Goal: Transaction & Acquisition: Purchase product/service

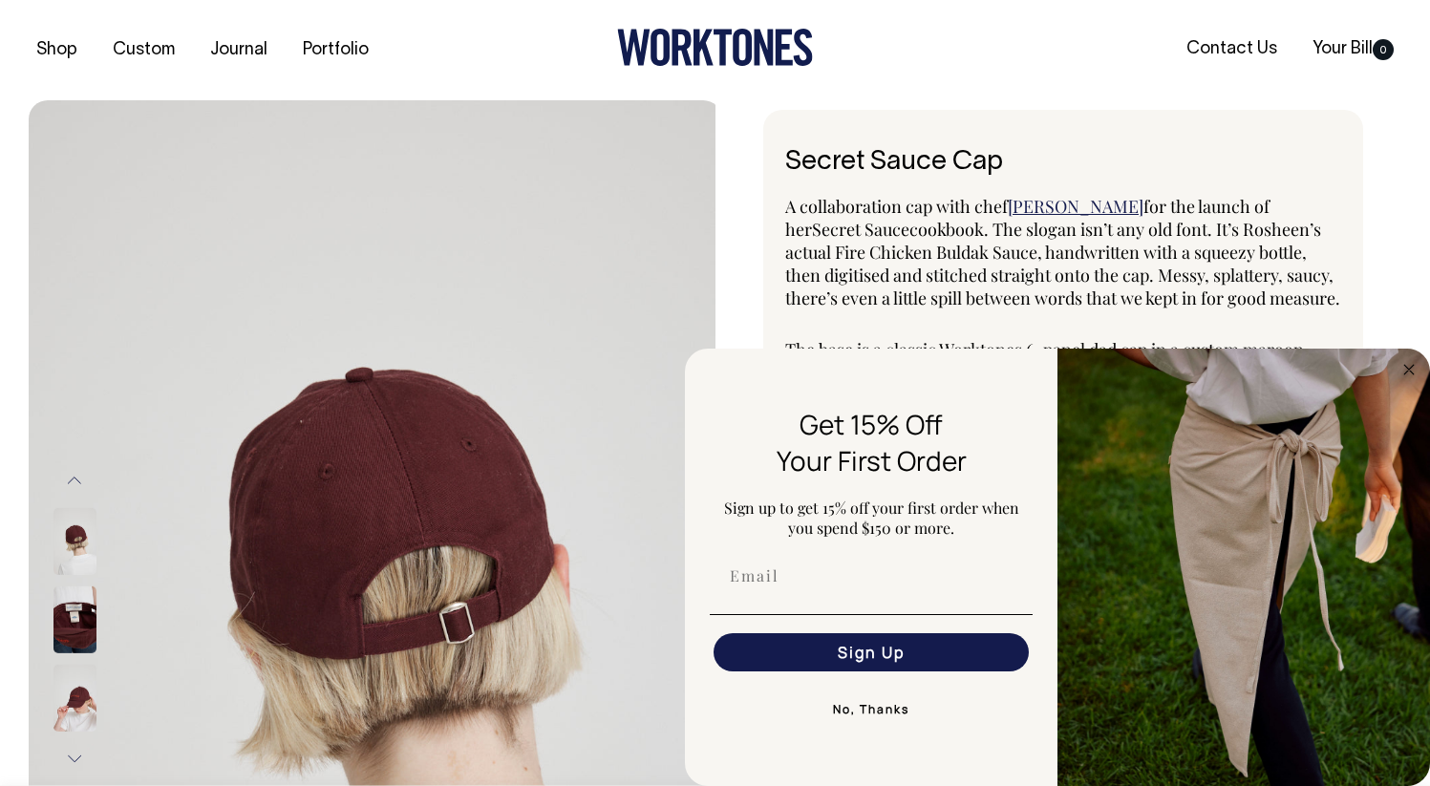
click at [1412, 375] on circle "Close dialog" at bounding box center [1410, 369] width 22 height 22
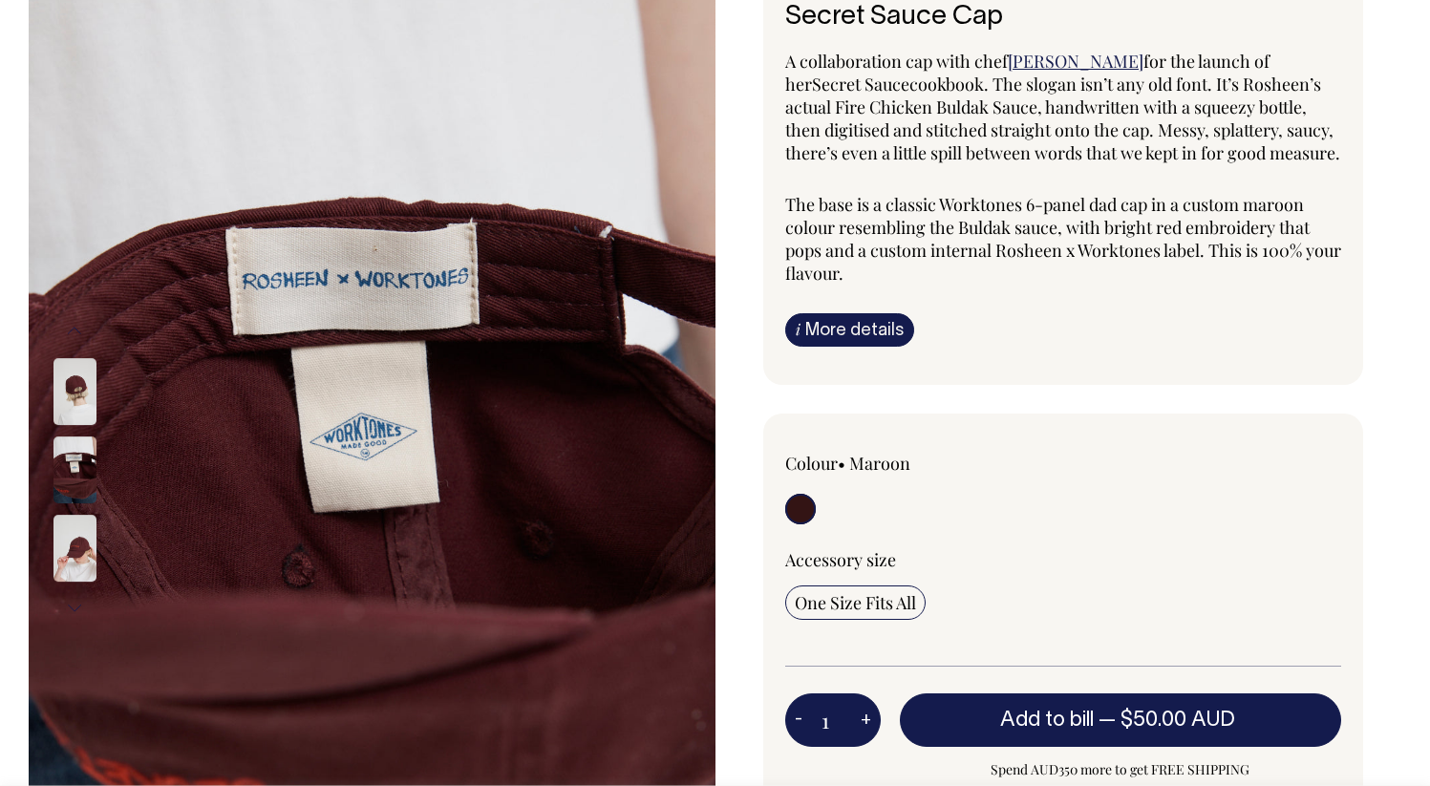
scroll to position [146, 0]
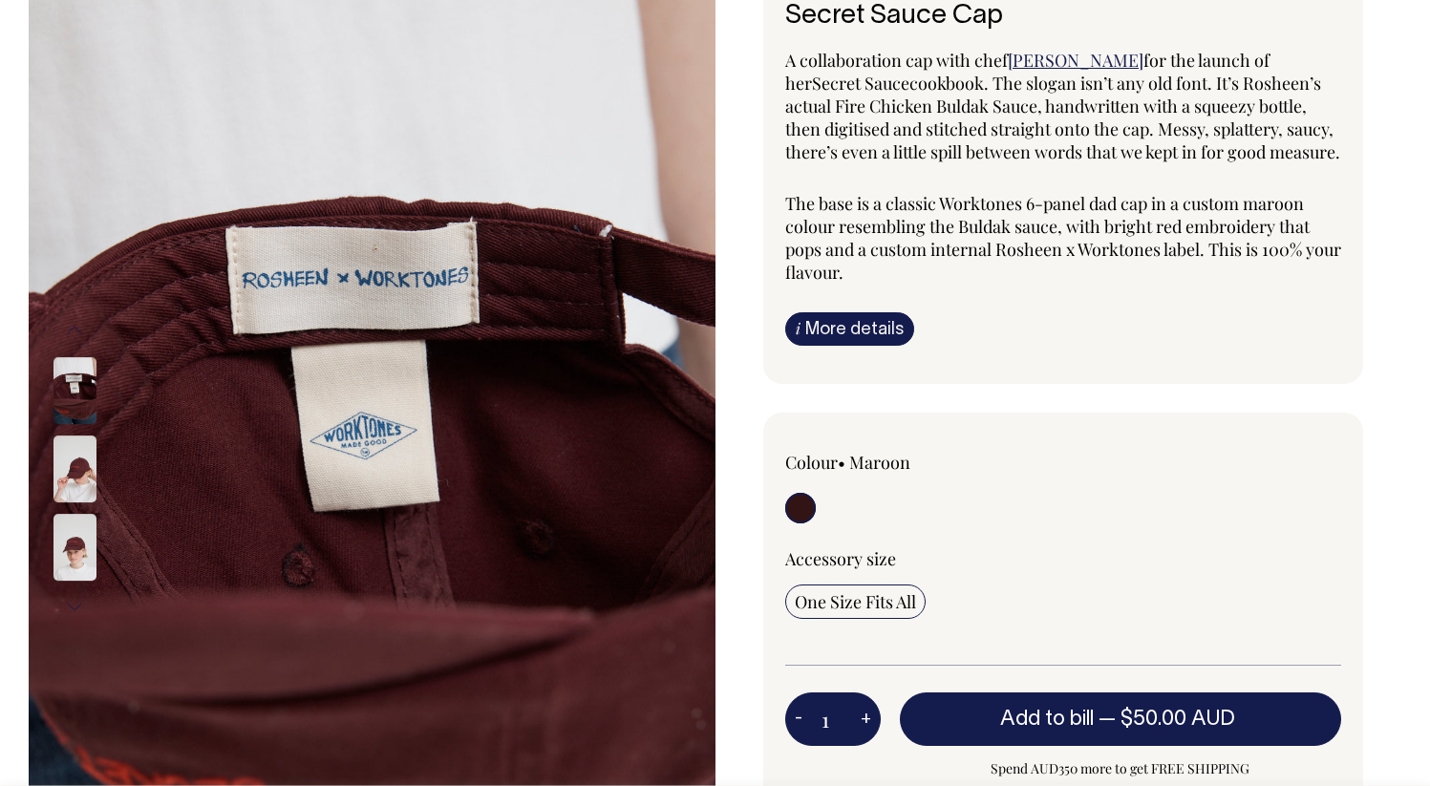
click at [85, 536] on img at bounding box center [75, 547] width 43 height 67
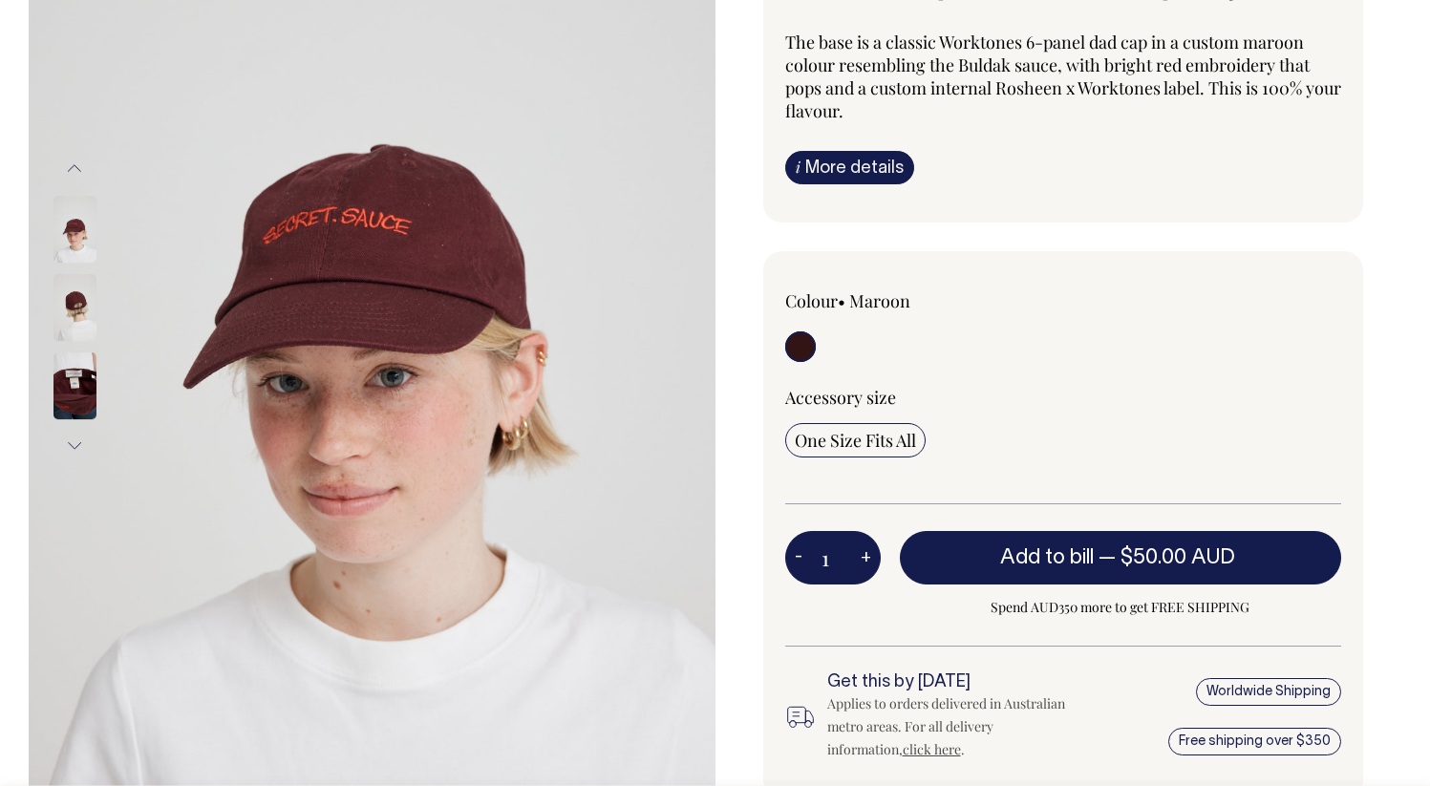
scroll to position [309, 0]
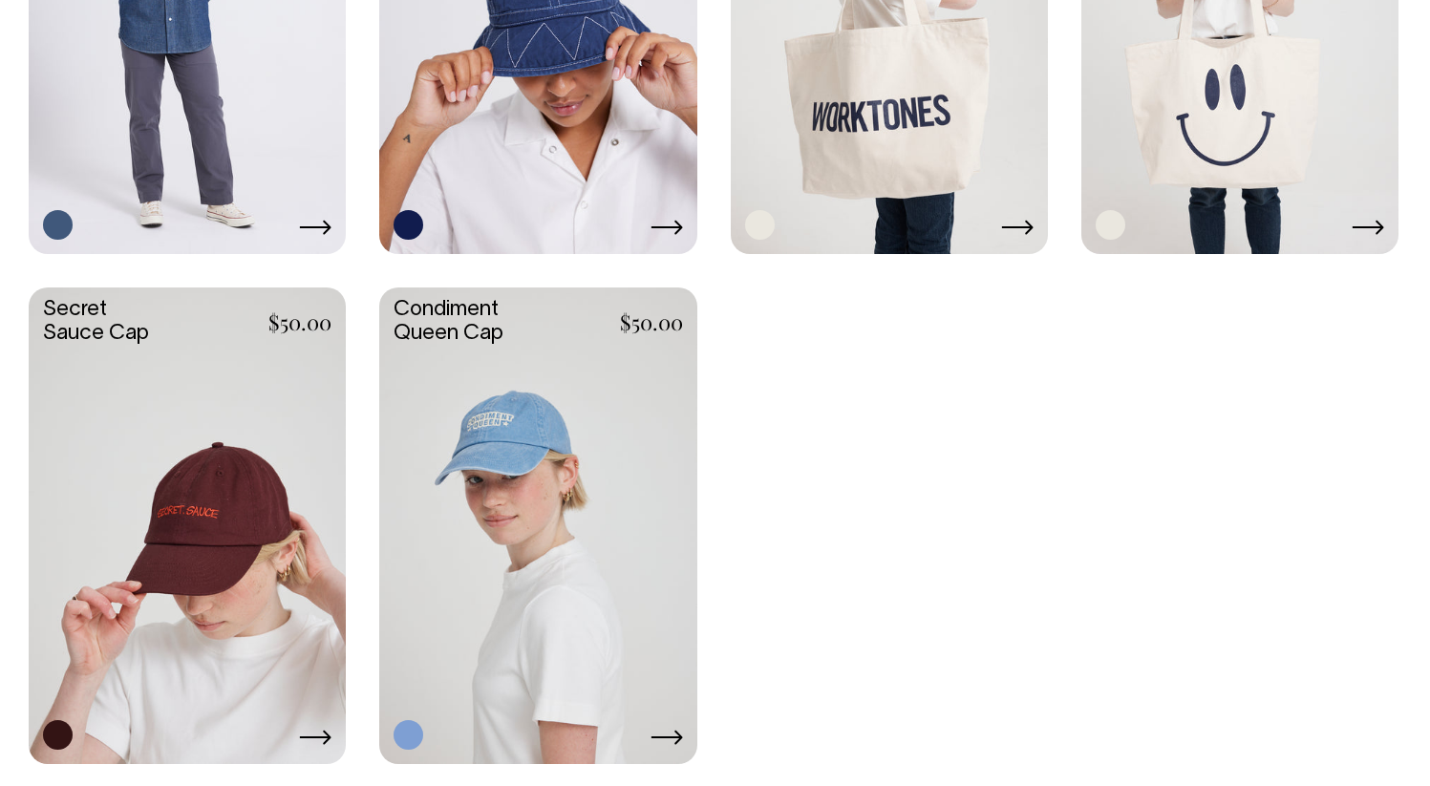
click at [545, 470] on link at bounding box center [537, 524] width 317 height 472
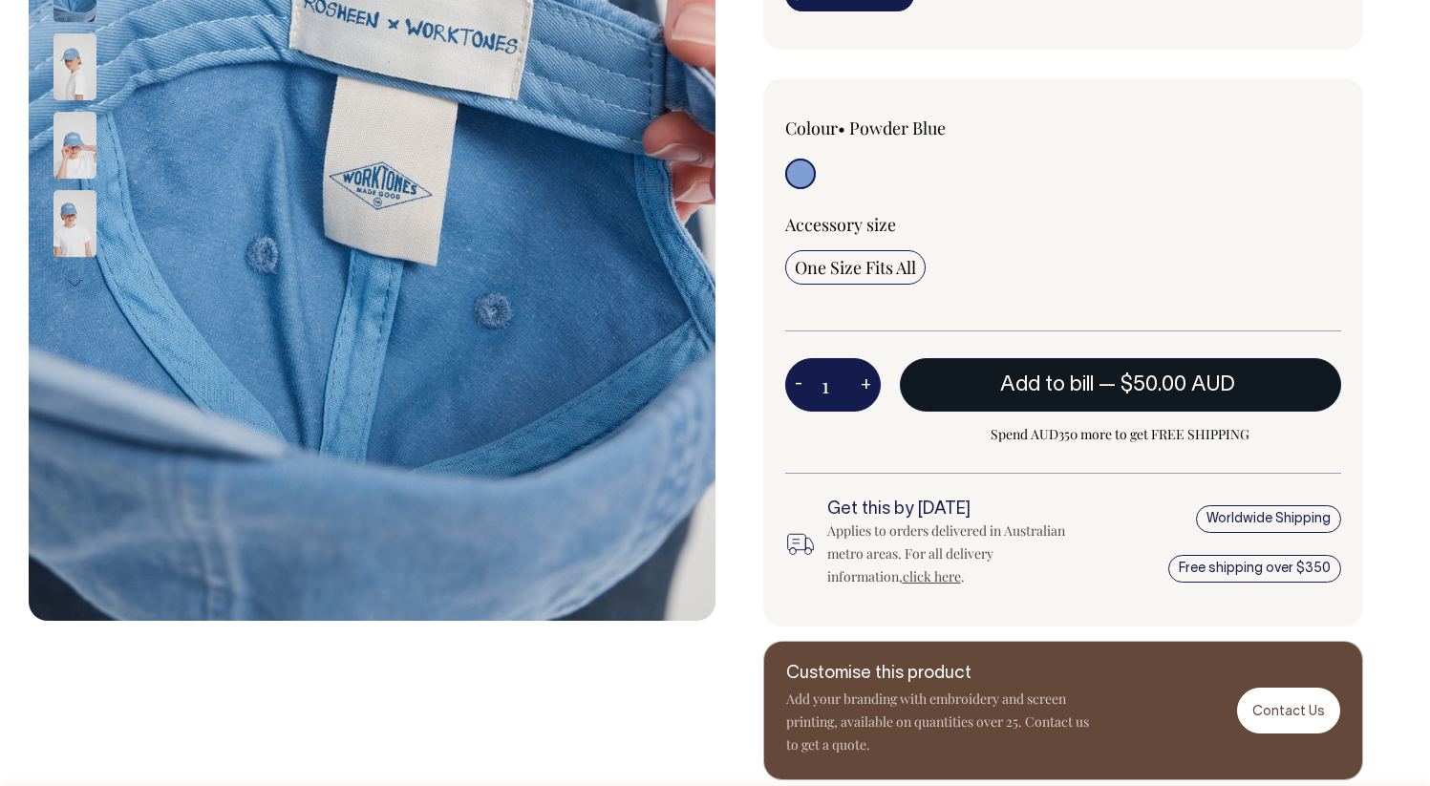
scroll to position [509, 0]
click at [1036, 385] on span "Add to bill" at bounding box center [1047, 385] width 94 height 19
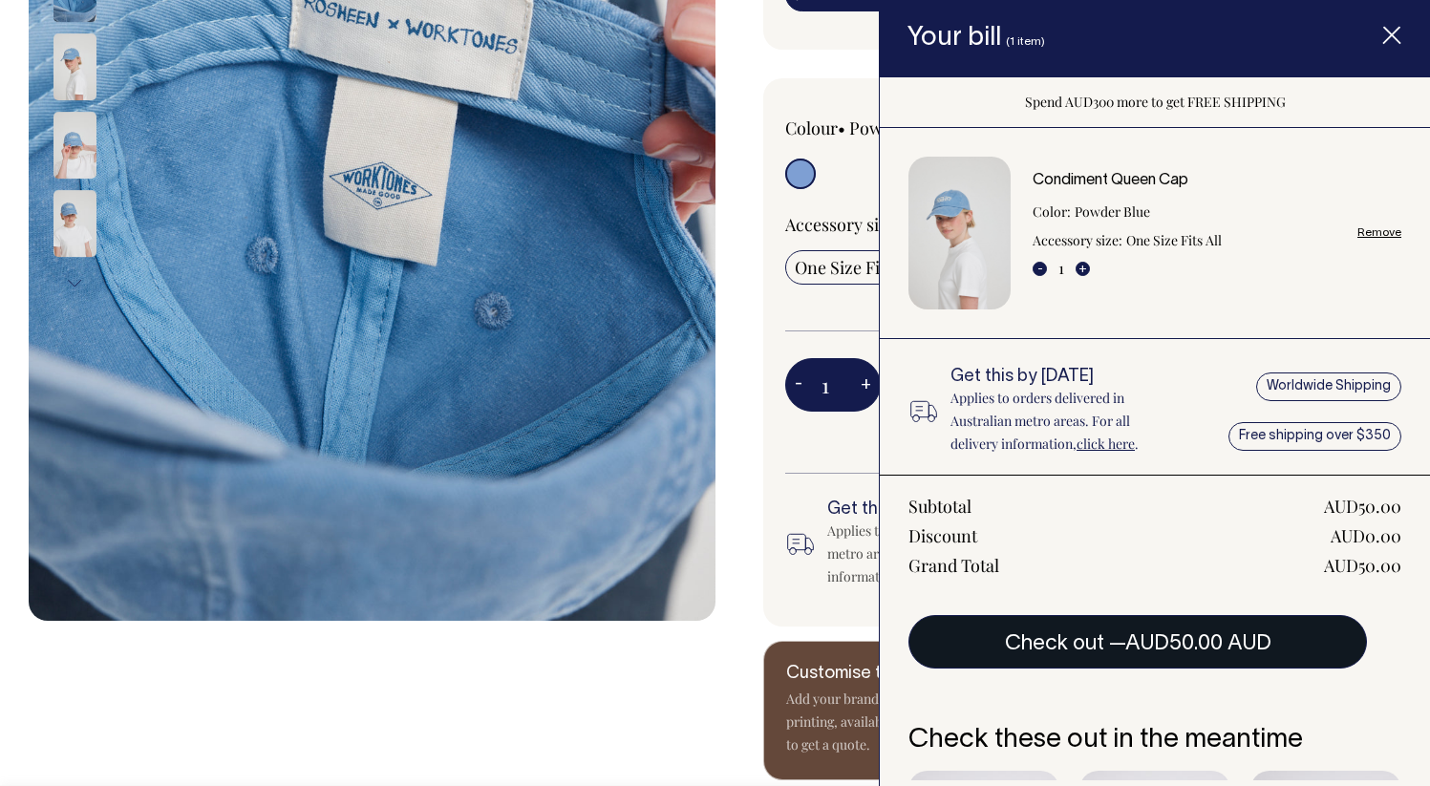
click at [1167, 649] on span "AUD50.00 AUD" at bounding box center [1199, 643] width 146 height 19
